Goal: Check status: Check status

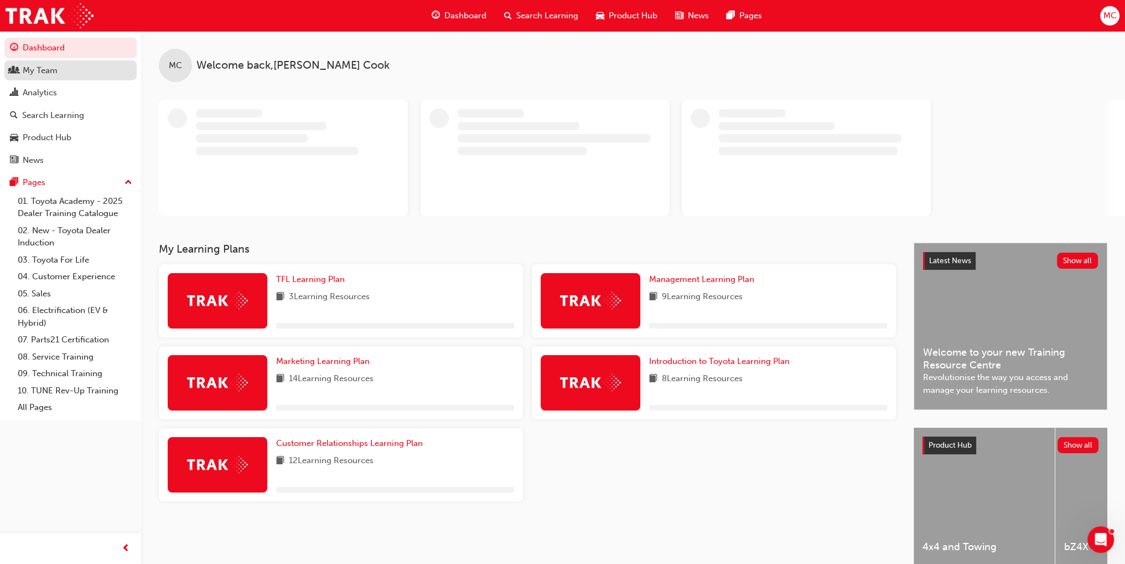
click at [43, 72] on div "My Team" at bounding box center [40, 70] width 35 height 13
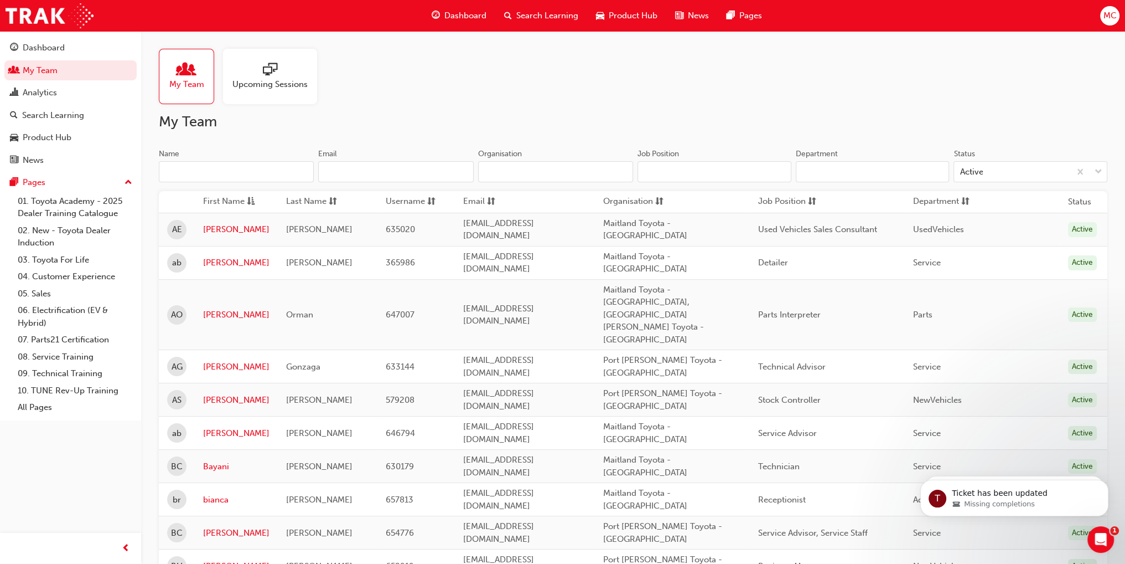
click at [218, 169] on input "Name" at bounding box center [236, 171] width 155 height 21
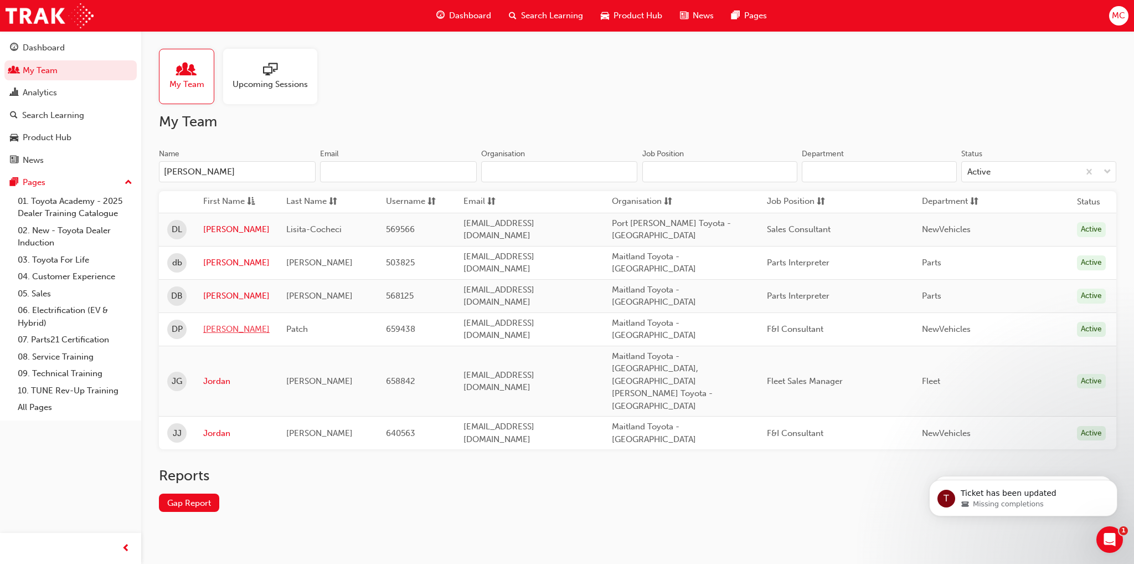
type input "[PERSON_NAME]"
click at [214, 323] on link "[PERSON_NAME]" at bounding box center [236, 329] width 66 height 13
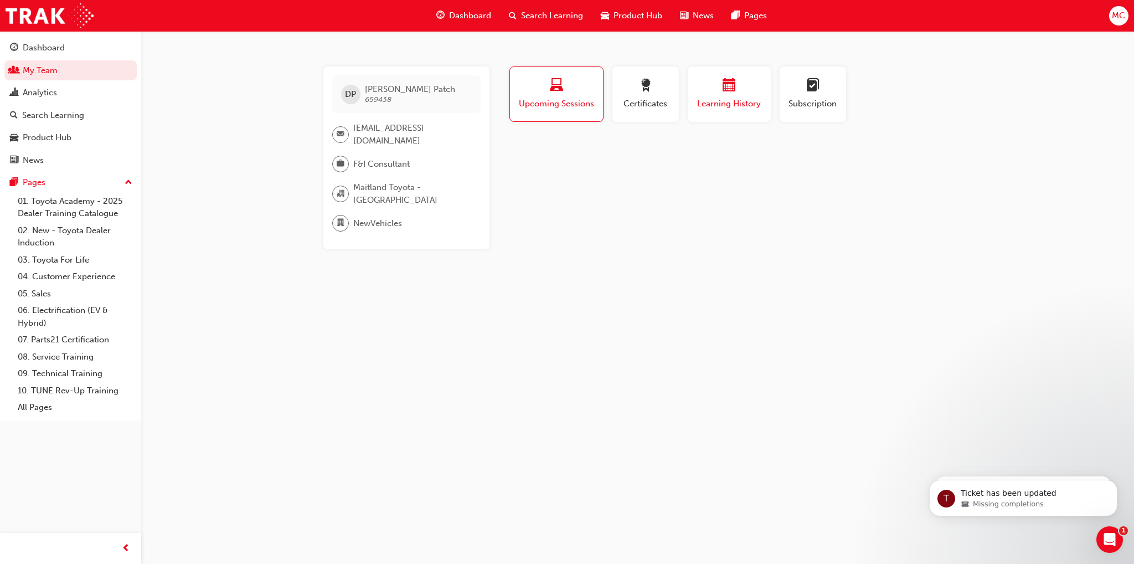
click at [741, 97] on span "Learning History" at bounding box center [729, 103] width 66 height 13
